Goal: Transaction & Acquisition: Download file/media

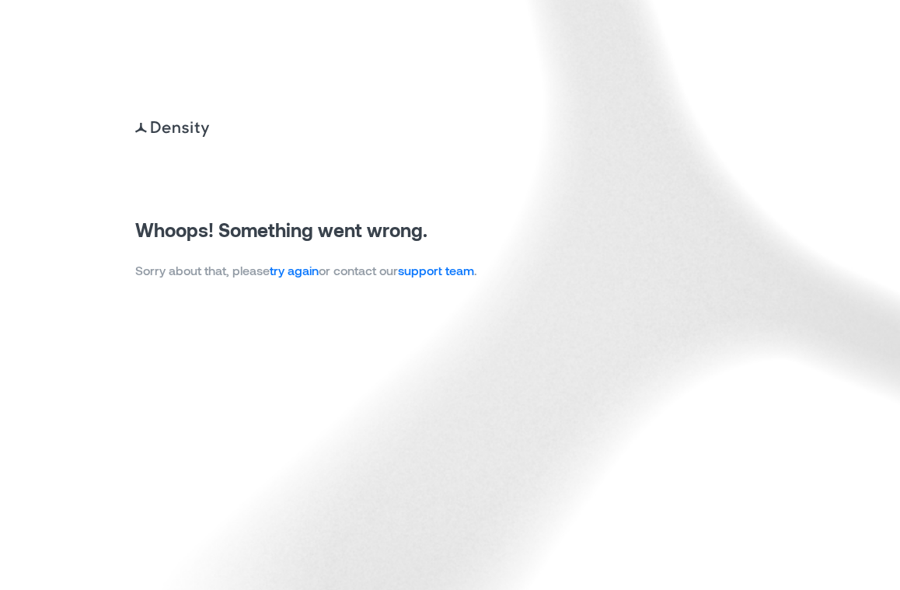
click at [315, 277] on link "try again" at bounding box center [294, 270] width 49 height 15
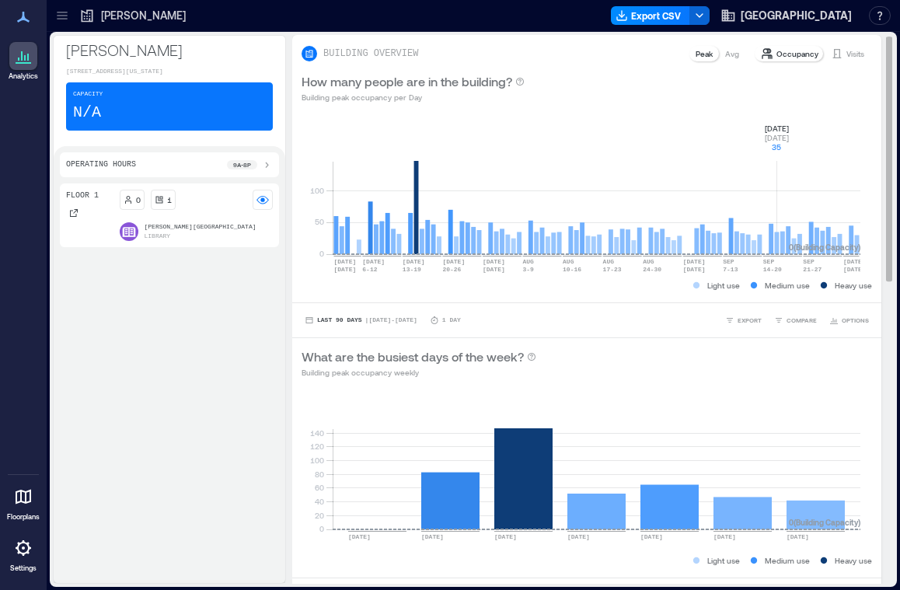
click at [775, 122] on rect at bounding box center [597, 188] width 528 height 132
click at [689, 23] on button "button" at bounding box center [699, 15] width 20 height 19
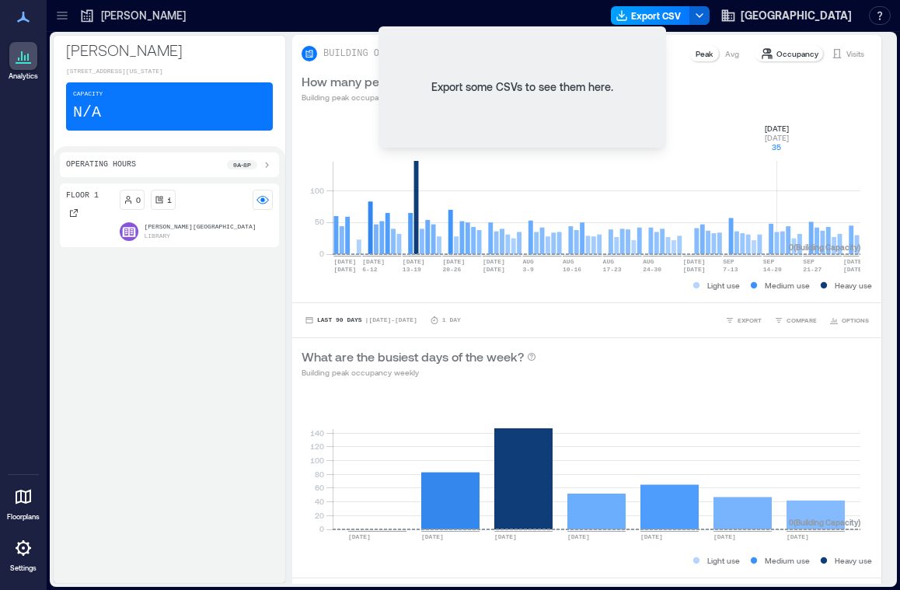
click at [616, 21] on button "Export CSV" at bounding box center [650, 15] width 79 height 19
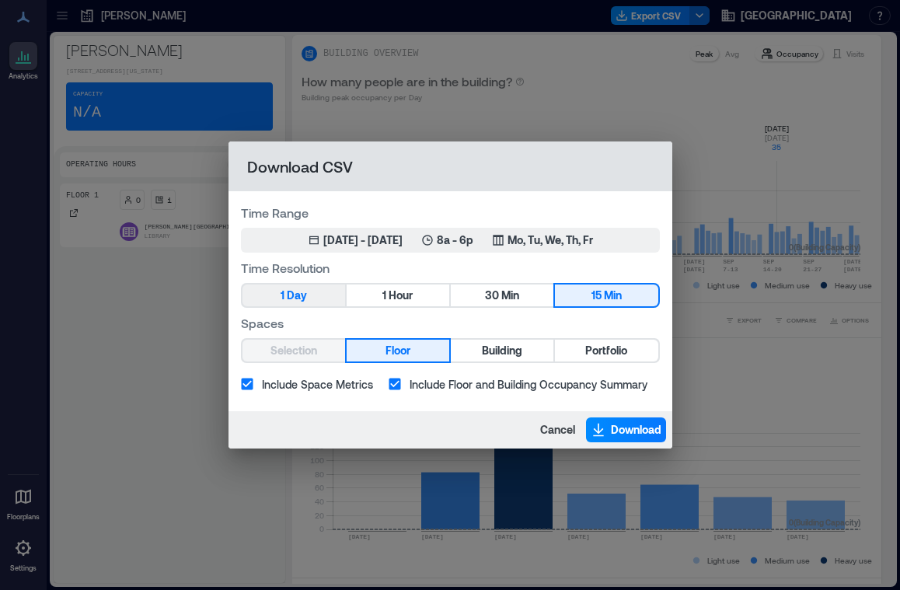
click at [332, 298] on button "1 Day" at bounding box center [293, 295] width 103 height 22
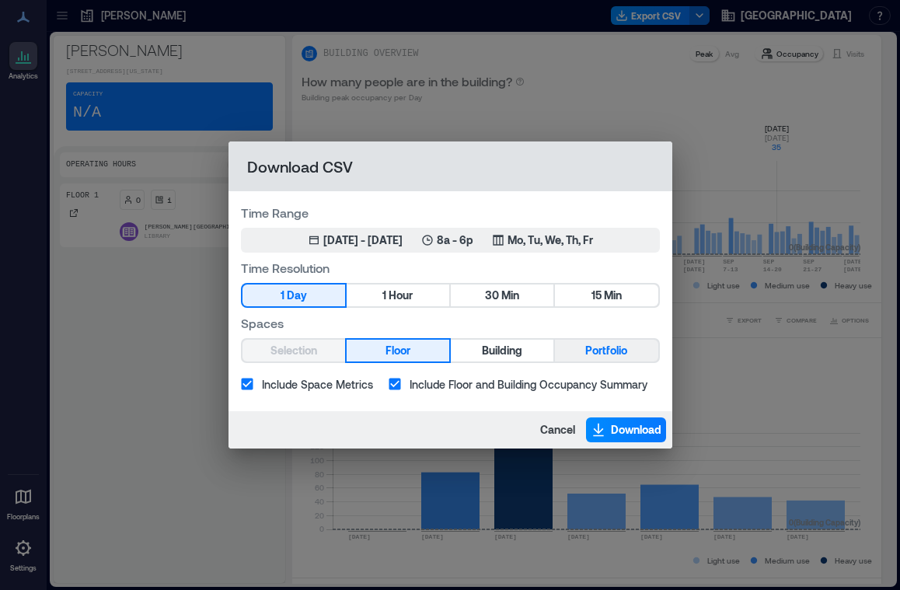
click at [593, 351] on span "Portfolio" at bounding box center [606, 350] width 42 height 19
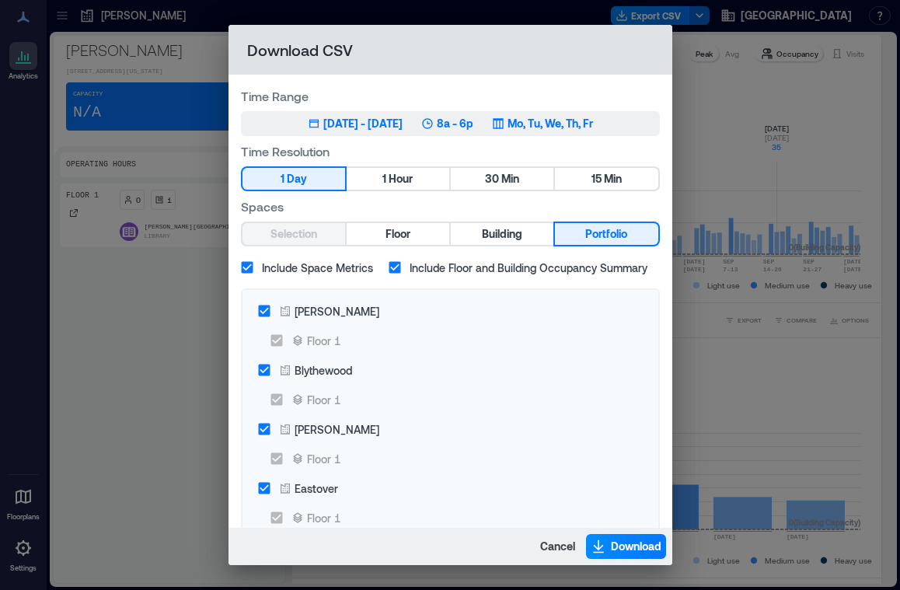
click at [387, 127] on div "[DATE] - [DATE]" at bounding box center [362, 124] width 79 height 16
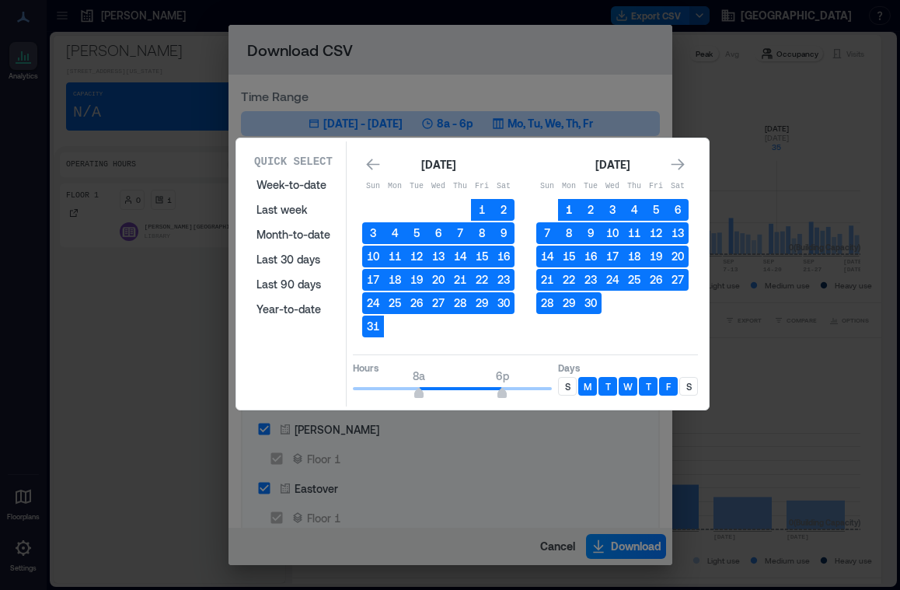
click at [570, 210] on button "1" at bounding box center [569, 210] width 22 height 22
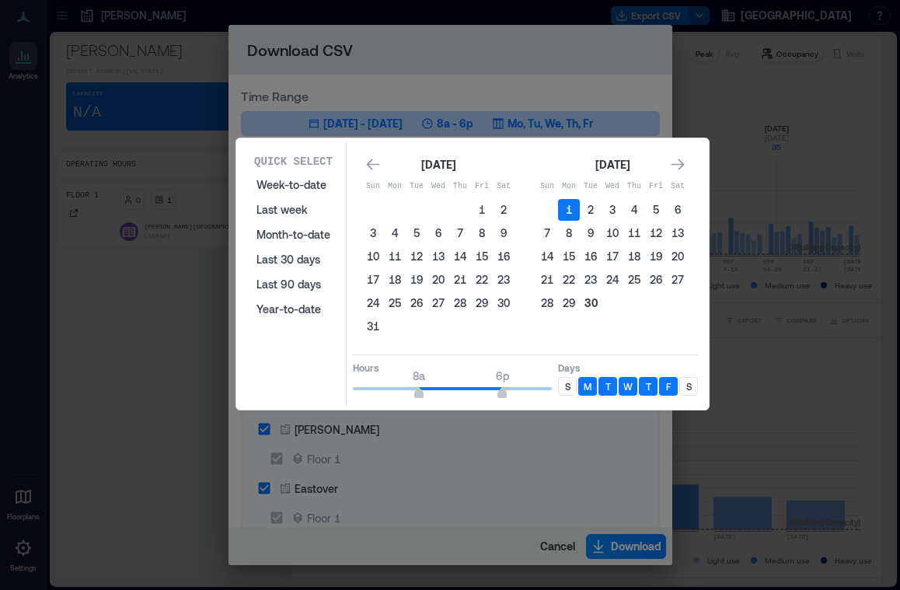
click at [590, 299] on button "30" at bounding box center [591, 303] width 22 height 22
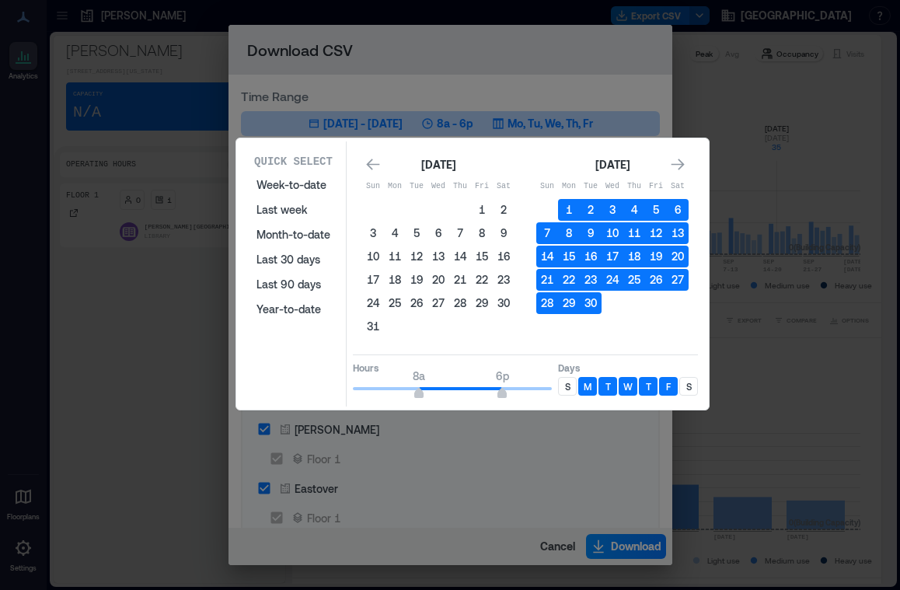
click at [572, 392] on div "S" at bounding box center [567, 386] width 19 height 19
click at [689, 385] on p "S" at bounding box center [688, 386] width 5 height 12
type input "*"
click at [427, 392] on span "9a" at bounding box center [427, 395] width 9 height 6
type input "**"
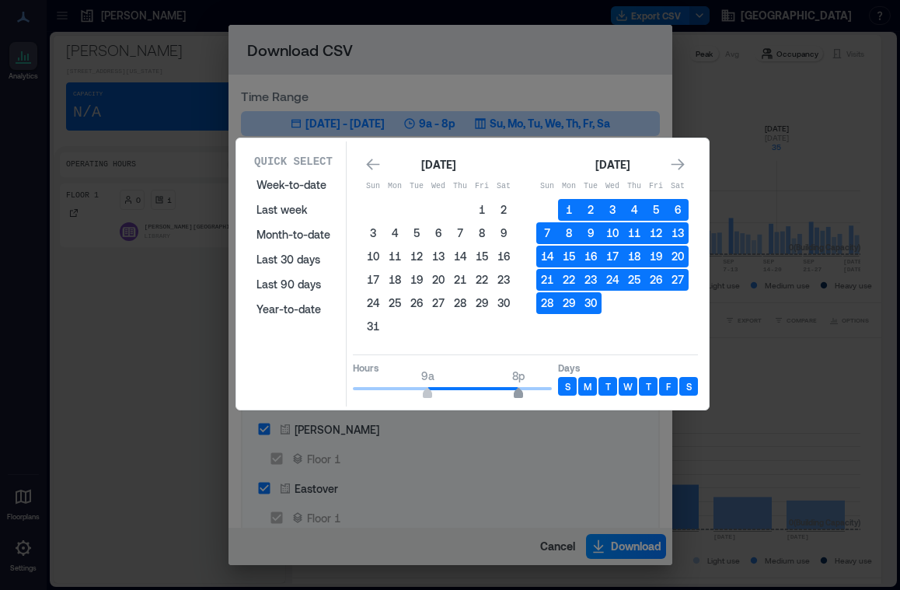
drag, startPoint x: 503, startPoint y: 394, endPoint x: 518, endPoint y: 392, distance: 14.8
click at [518, 392] on span "8p" at bounding box center [518, 395] width 9 height 6
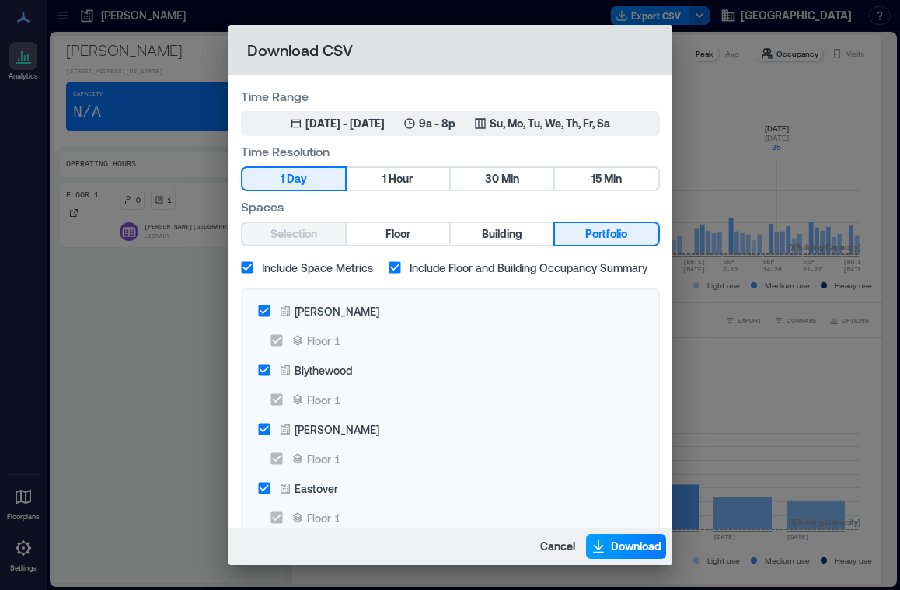
click at [628, 546] on span "Download" at bounding box center [636, 547] width 51 height 16
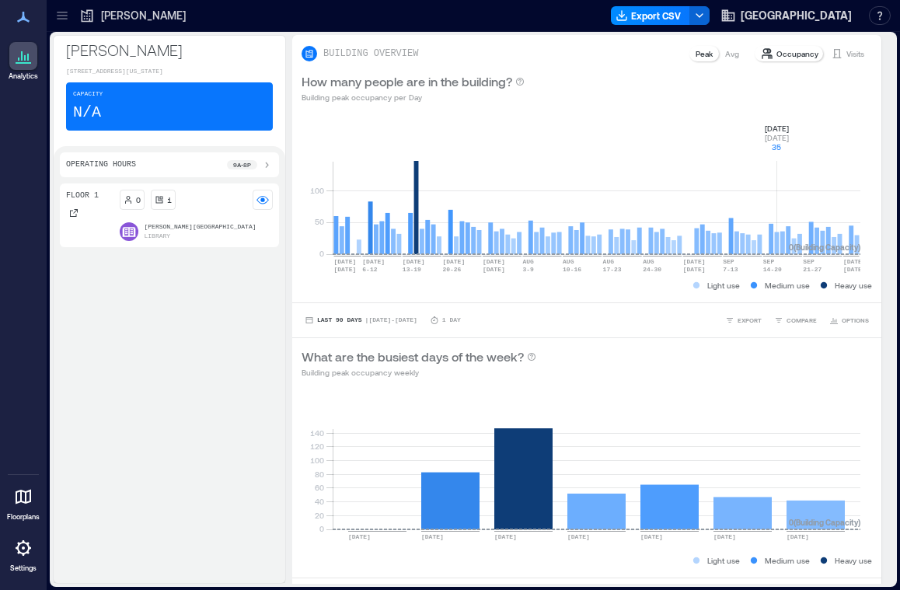
drag, startPoint x: 229, startPoint y: 373, endPoint x: 576, endPoint y: 0, distance: 509.2
click at [229, 373] on div "Floor 1 0 [GEOGRAPHIC_DATA][PERSON_NAME]" at bounding box center [169, 379] width 219 height 393
